Goal: Find specific page/section: Find specific page/section

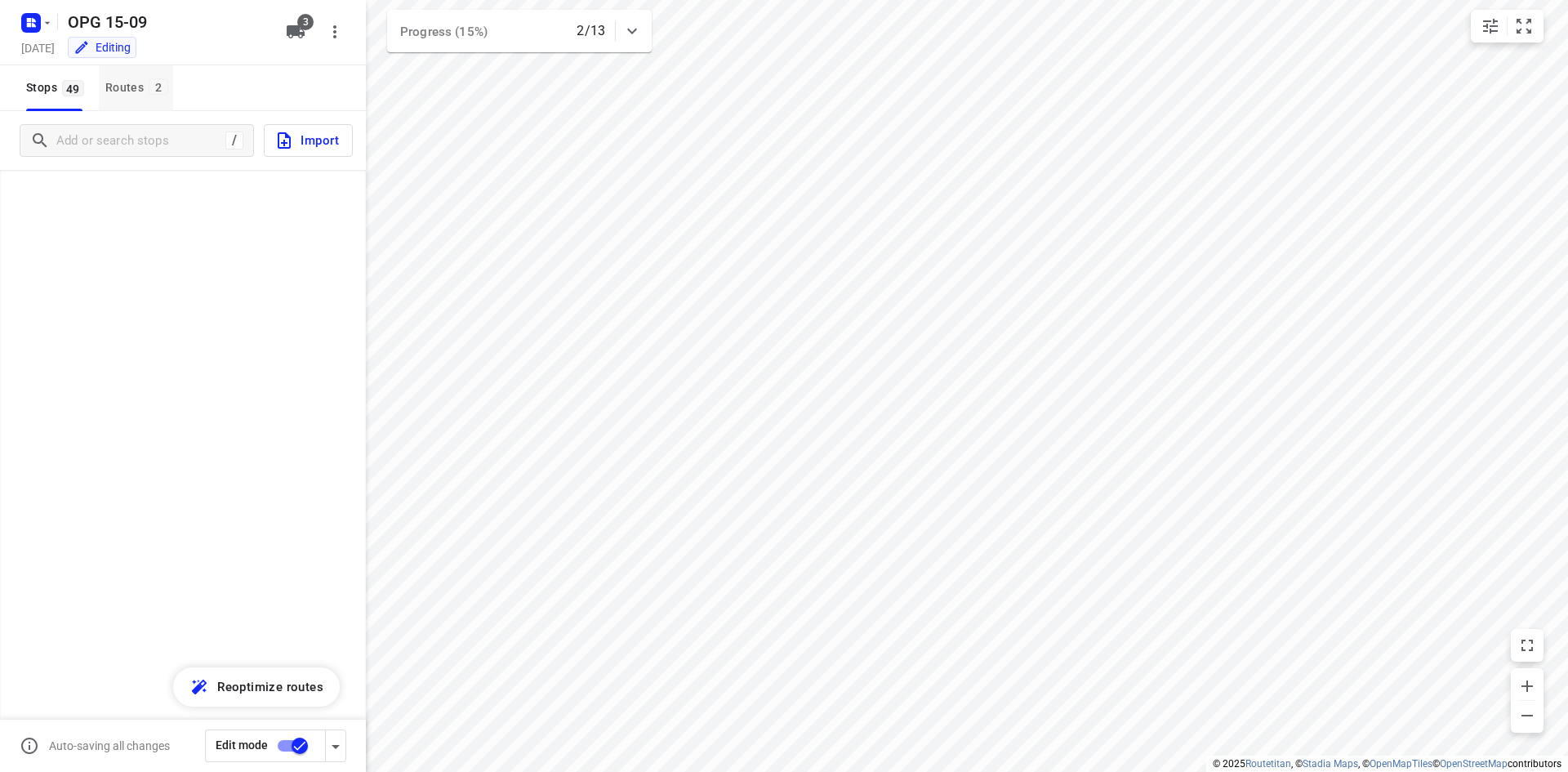
scroll to position [653, 0]
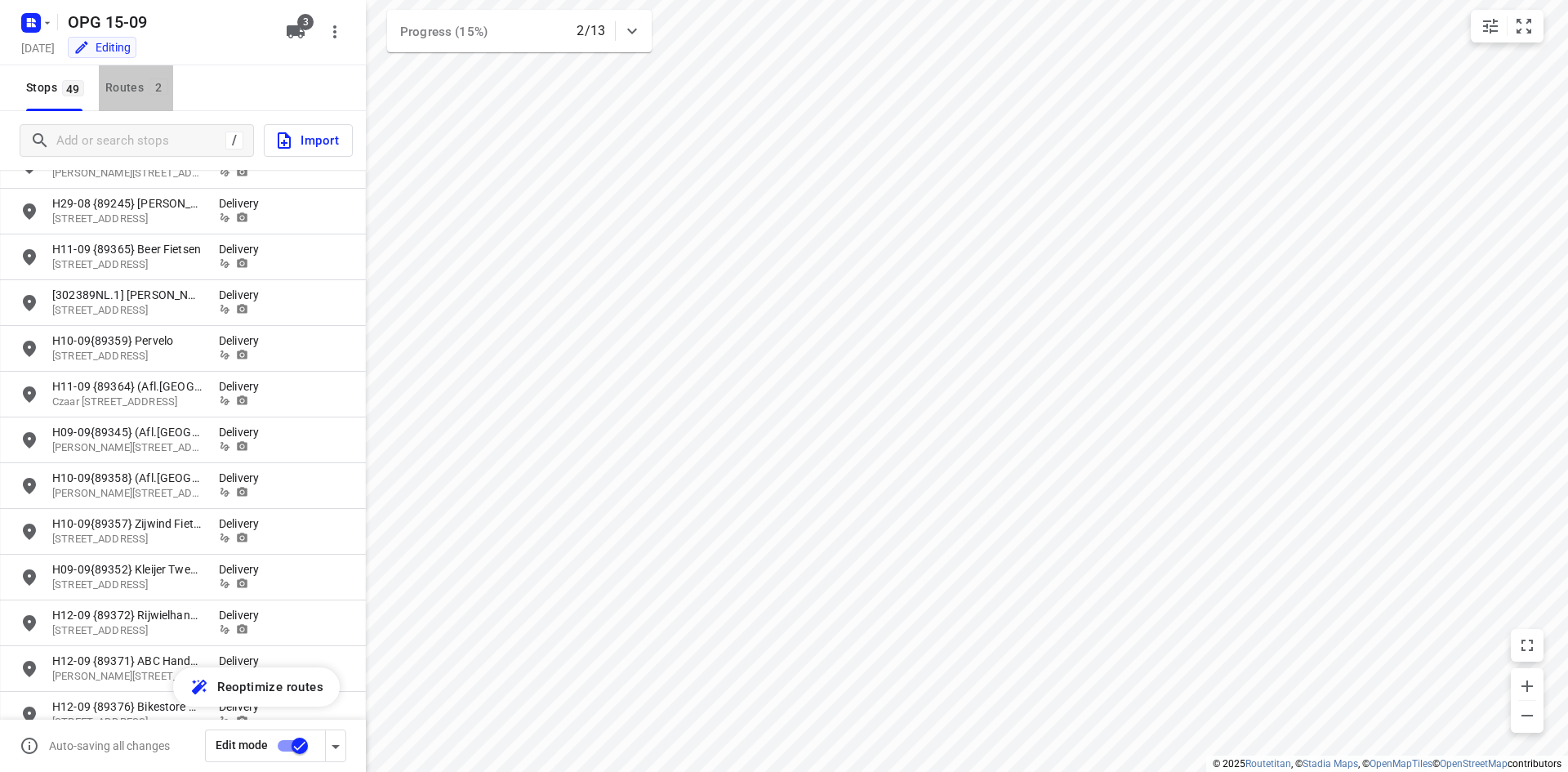
click at [115, 76] on button "Routes 2" at bounding box center [135, 88] width 74 height 45
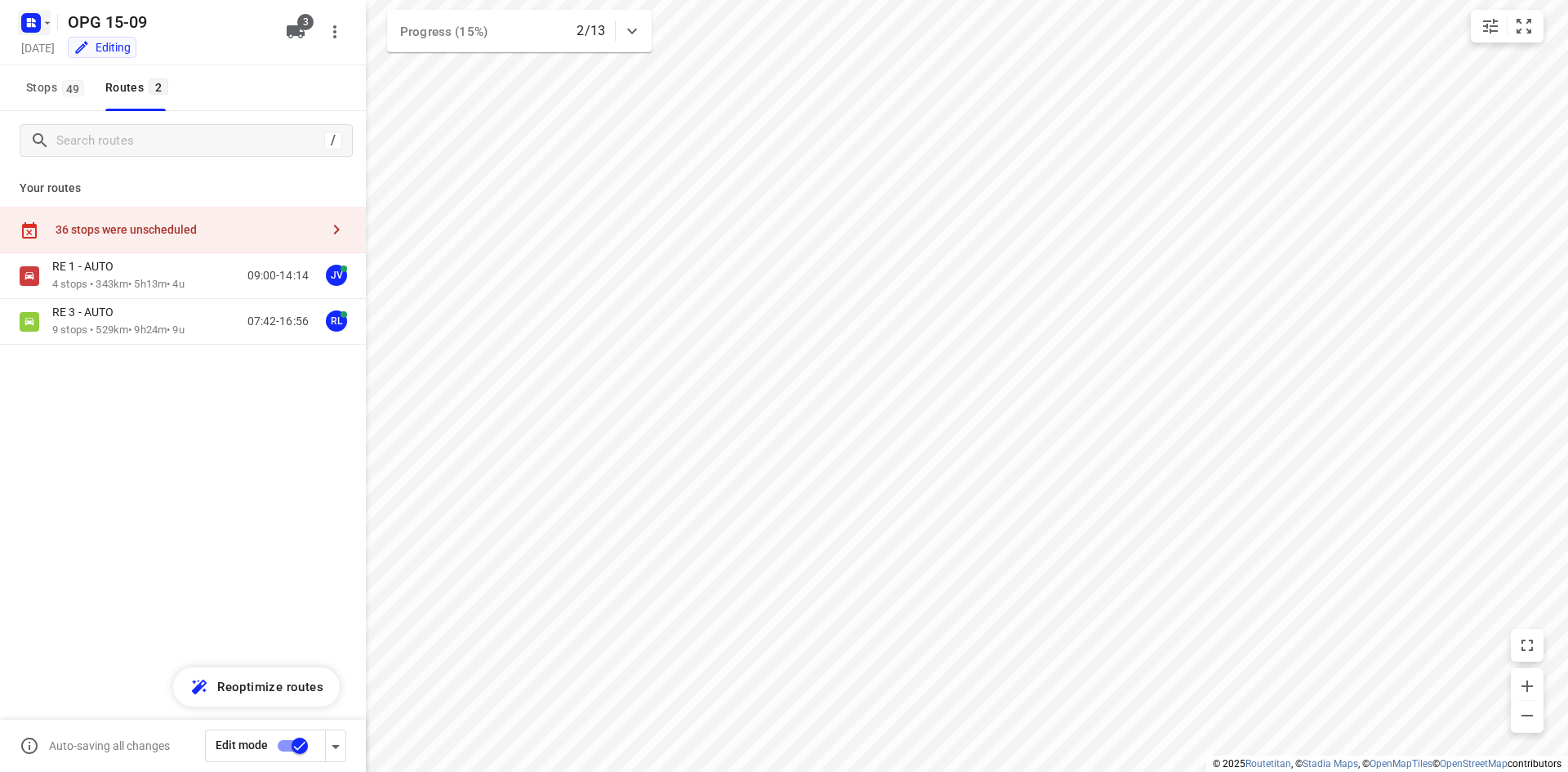
click at [29, 34] on icon "button" at bounding box center [31, 22] width 26 height 26
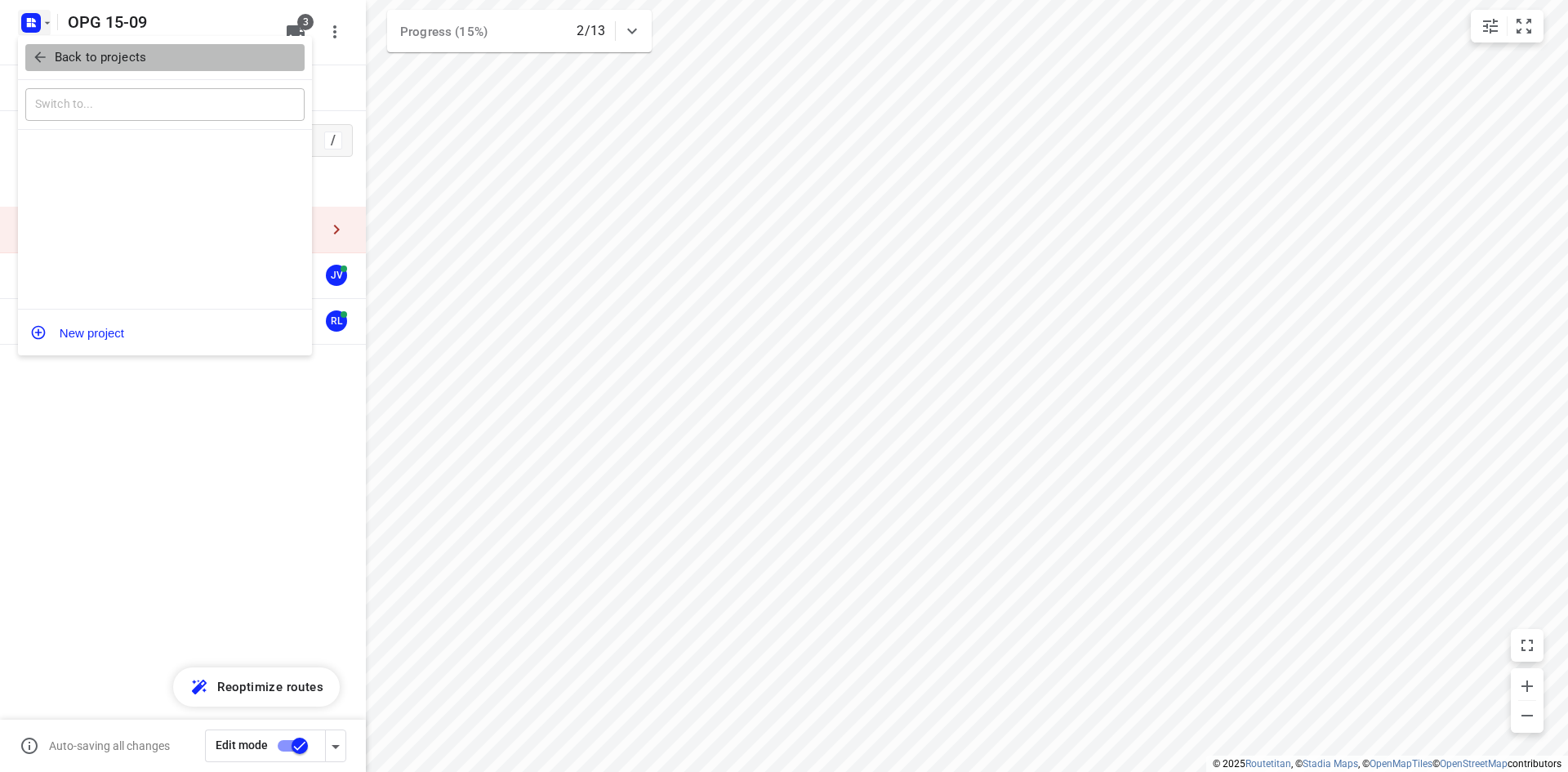
click at [38, 61] on icon "button" at bounding box center [40, 57] width 16 height 16
